Goal: Check status: Check status

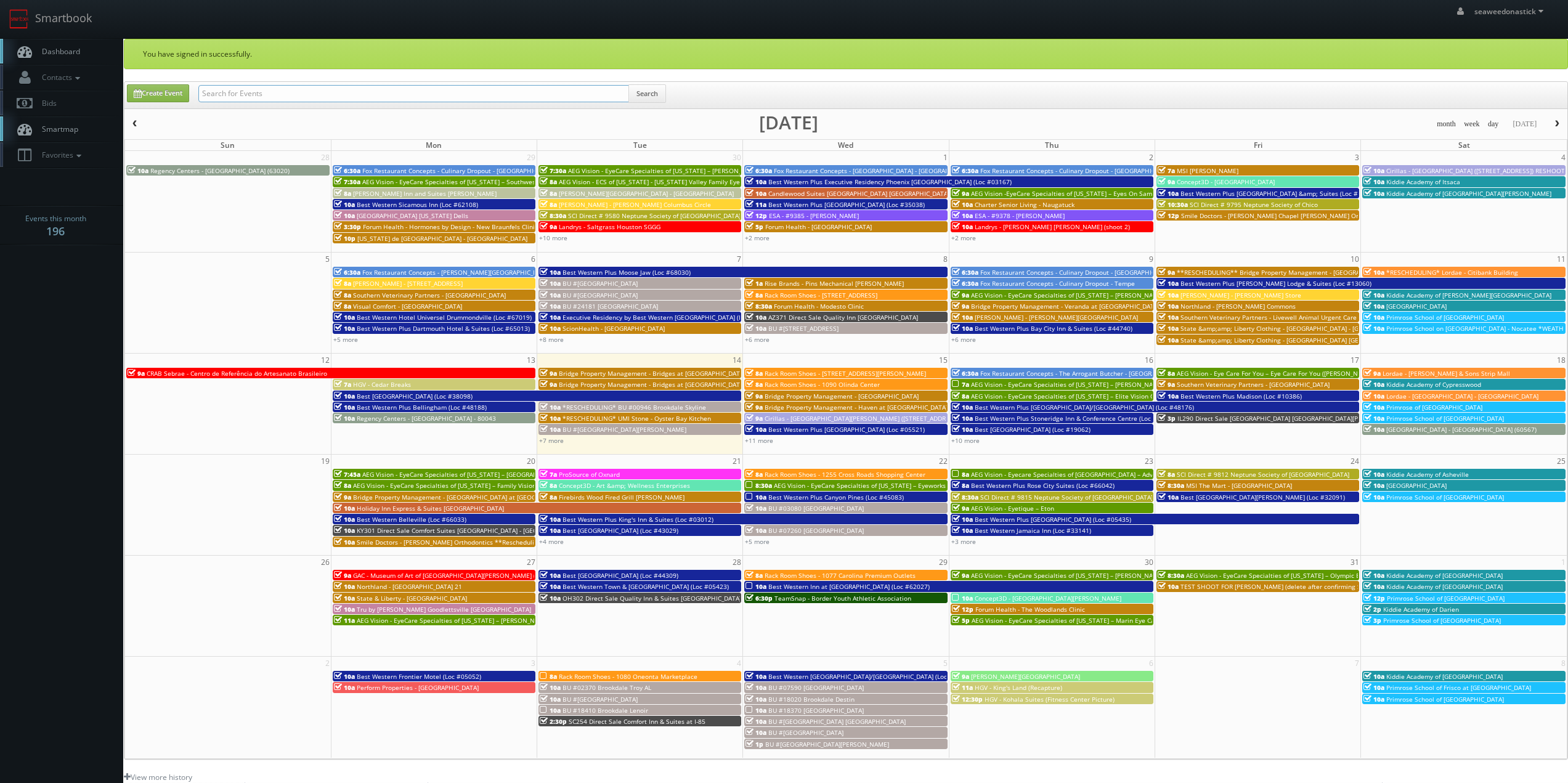
click at [256, 100] on input "text" at bounding box center [413, 94] width 431 height 17
paste input "FL508"
type input "FL508"
click at [653, 96] on button "Search" at bounding box center [647, 93] width 38 height 18
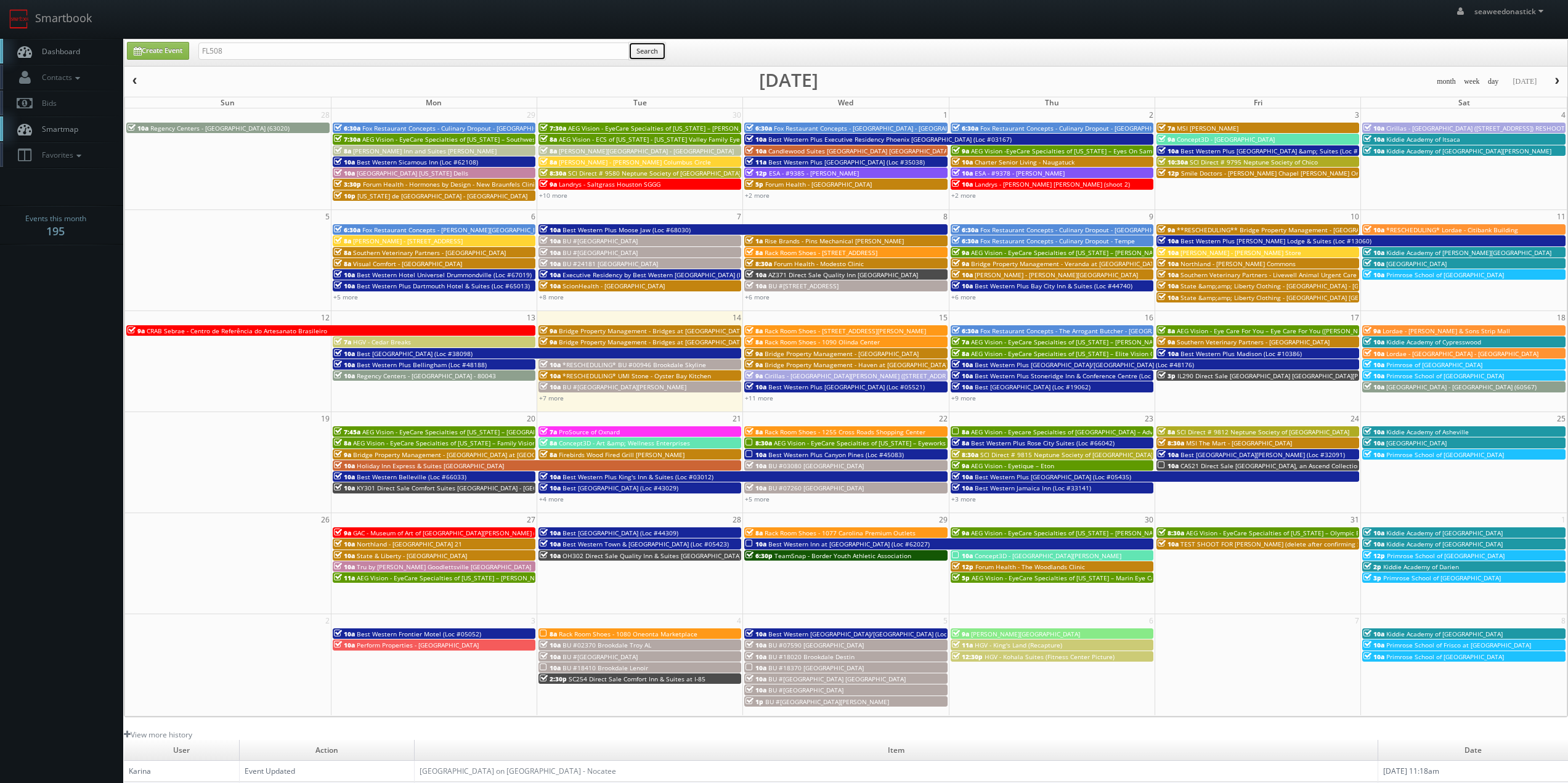
click at [646, 58] on button "Search" at bounding box center [647, 50] width 38 height 18
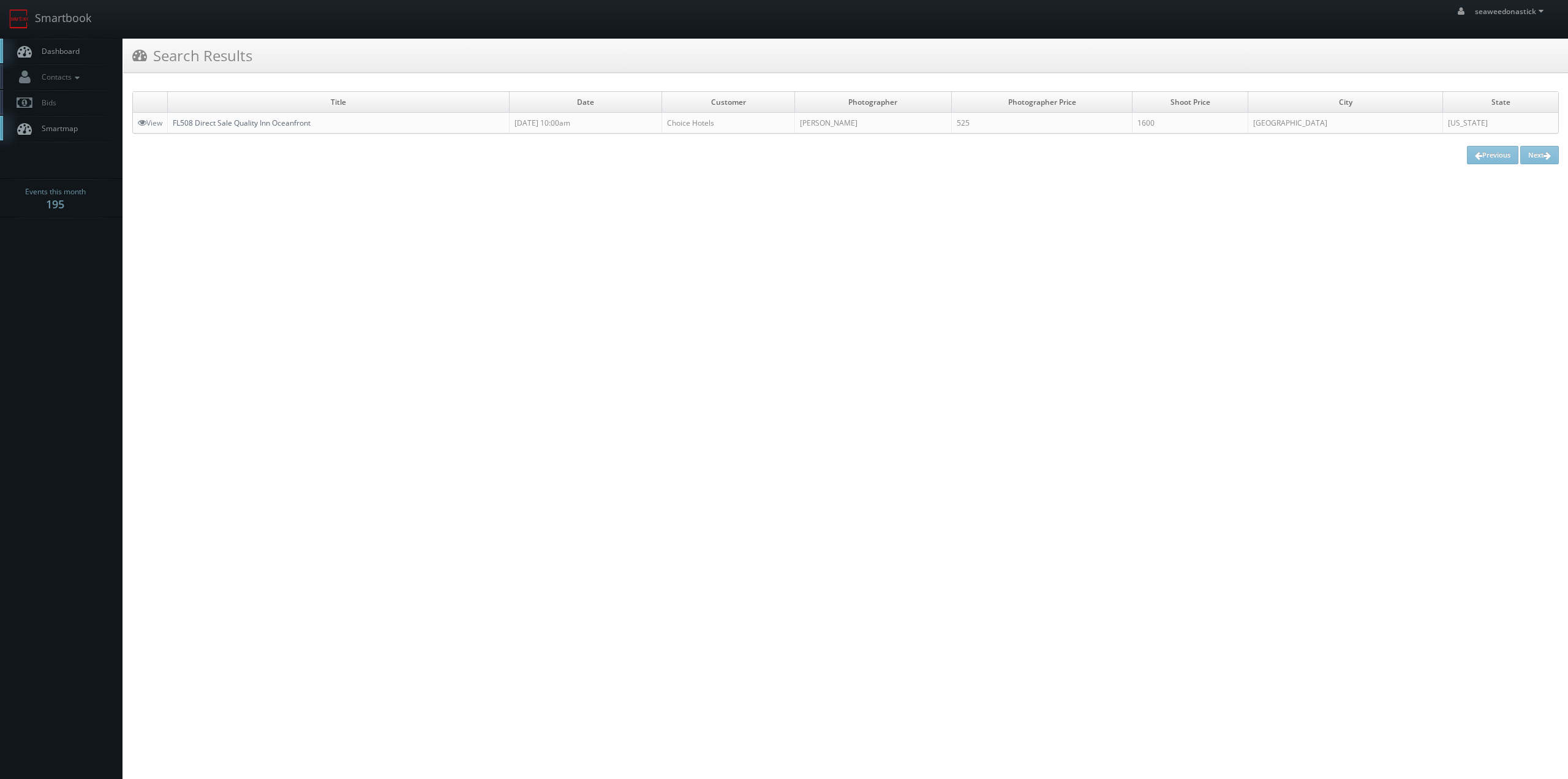
click at [240, 121] on link "FL508 Direct Sale Quality Inn Oceanfront" at bounding box center [241, 122] width 138 height 10
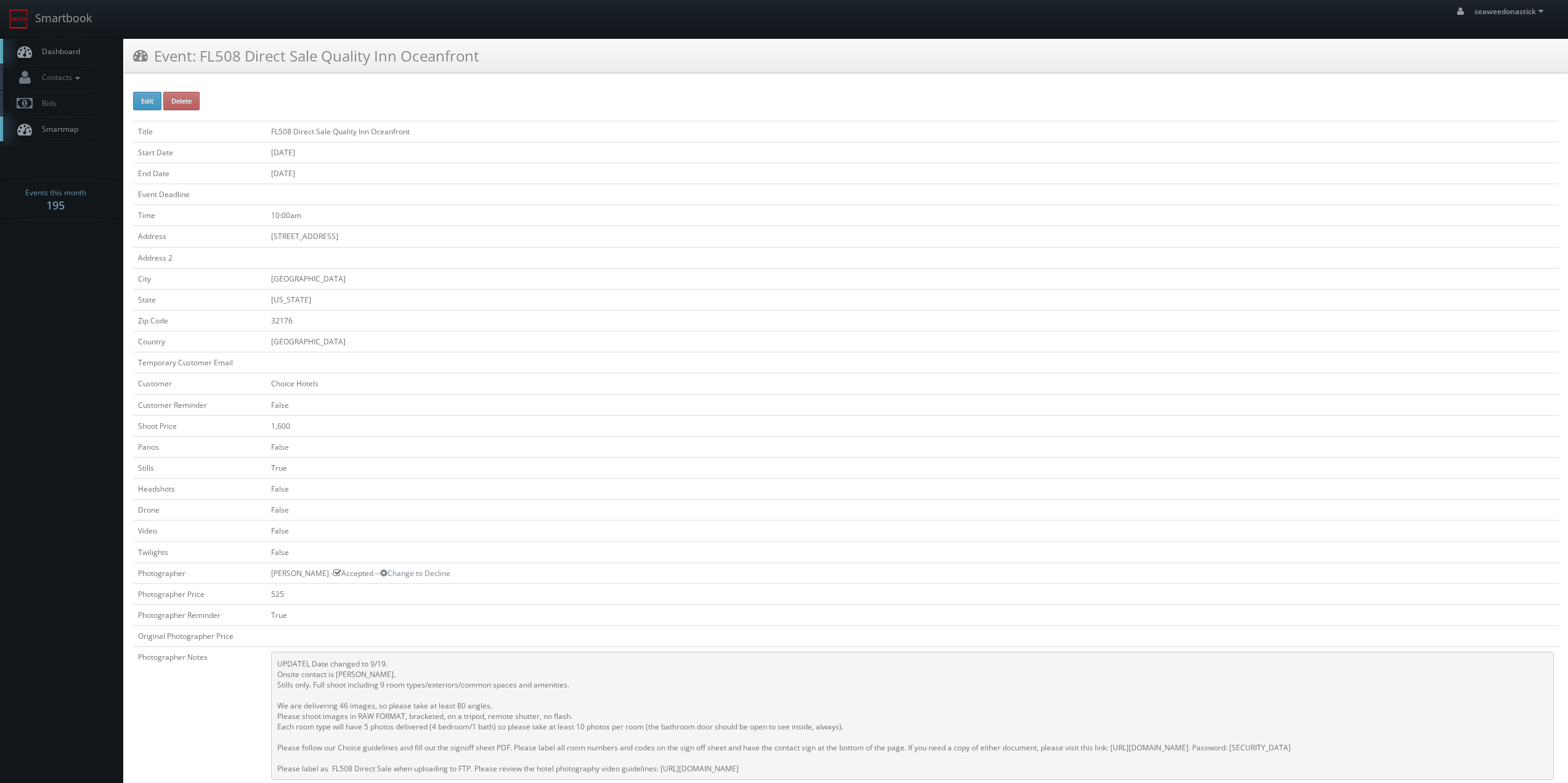
click at [69, 52] on span "Dashboard" at bounding box center [58, 51] width 44 height 10
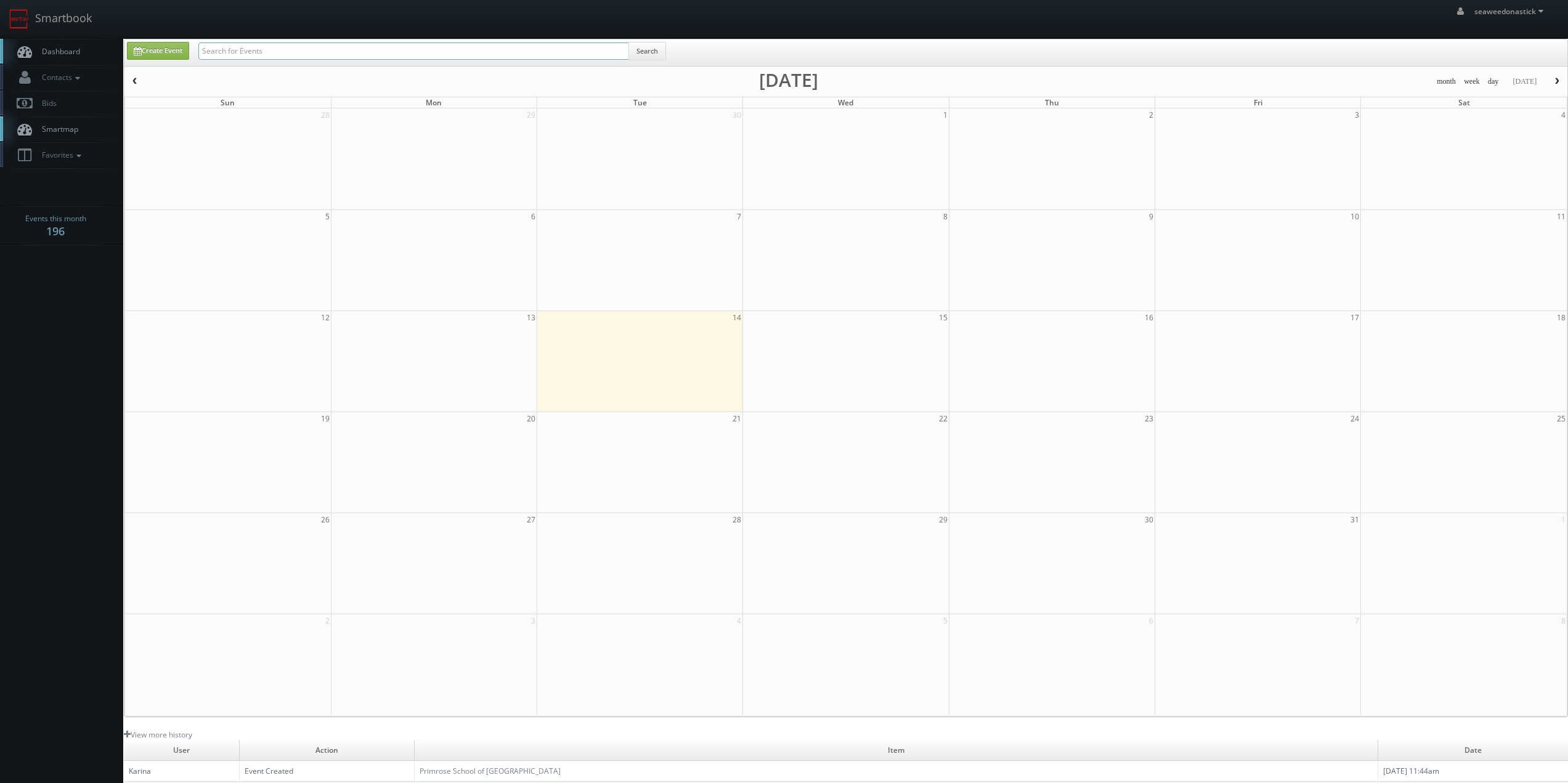
click at [245, 50] on input "text" at bounding box center [413, 51] width 431 height 17
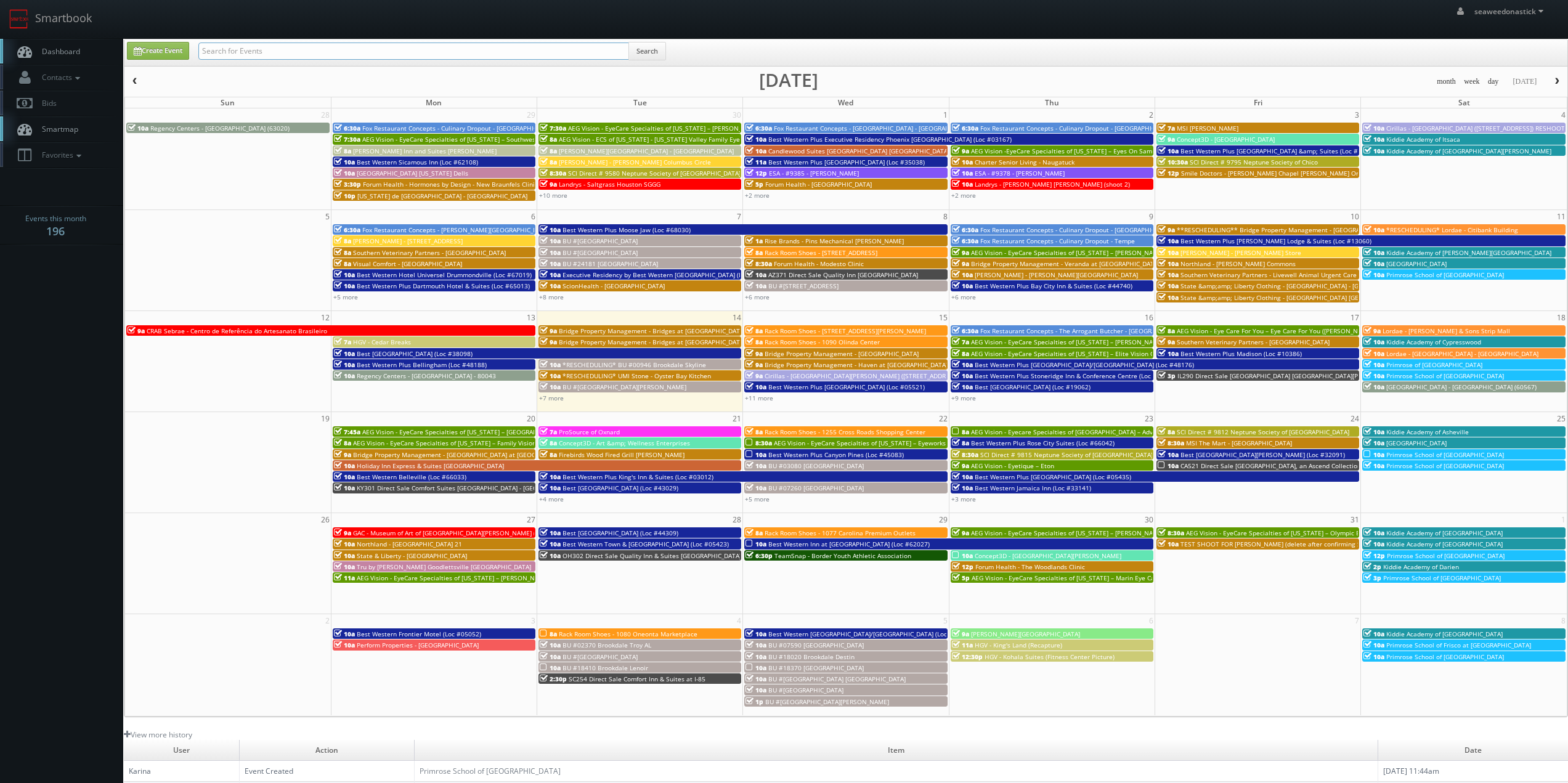
paste input "(09-29-25) Concept3D - University of California Davis"
drag, startPoint x: 242, startPoint y: 50, endPoint x: 165, endPoint y: 58, distance: 77.4
click at [157, 57] on div "Create Event (09-29-25) Concept3D - University of California Davis Search" at bounding box center [847, 53] width 1459 height 24
type input "Concept3D - [GEOGRAPHIC_DATA][US_STATE][PERSON_NAME]"
click at [641, 46] on button "Search" at bounding box center [647, 50] width 38 height 18
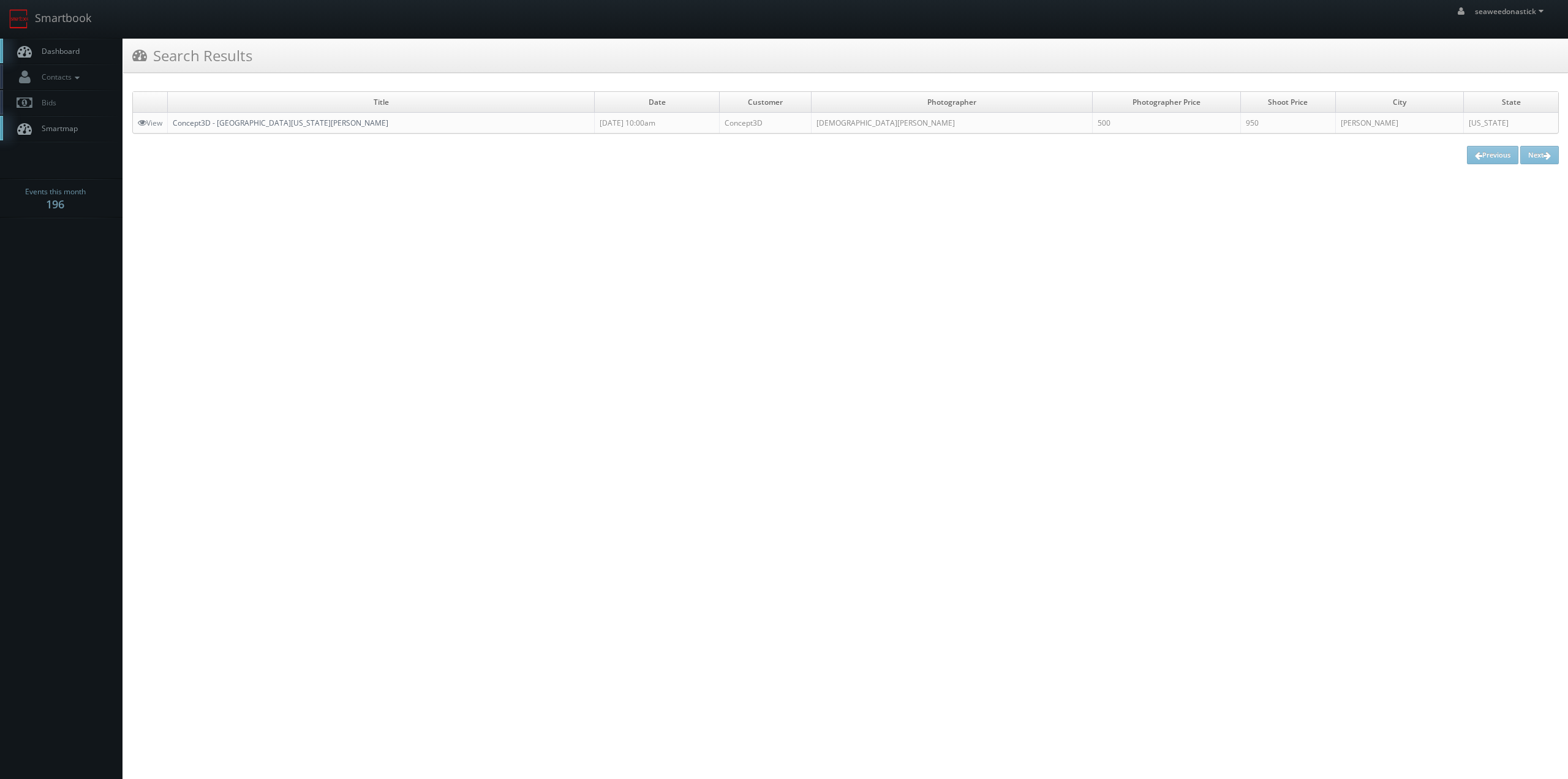
click at [235, 125] on link "Concept3D - [GEOGRAPHIC_DATA][US_STATE][PERSON_NAME]" at bounding box center [280, 122] width 216 height 10
